Goal: Information Seeking & Learning: Learn about a topic

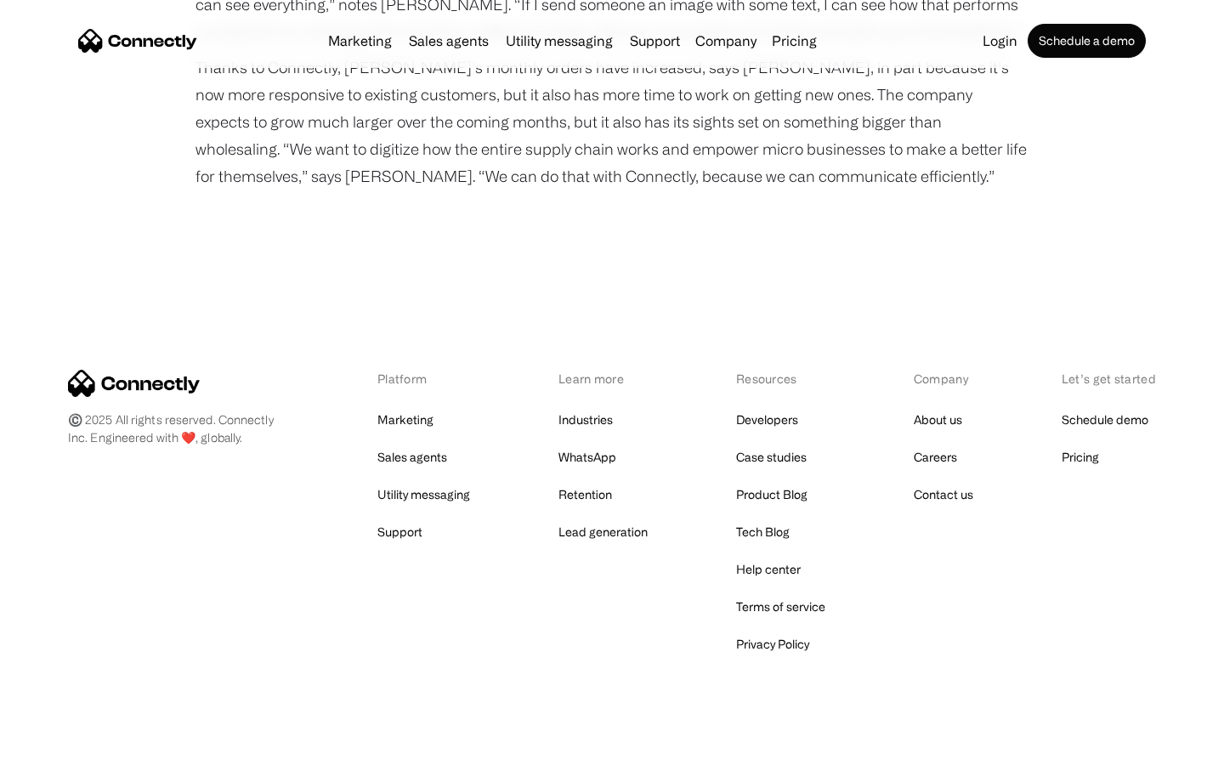
scroll to position [2163, 0]
